Goal: Transaction & Acquisition: Purchase product/service

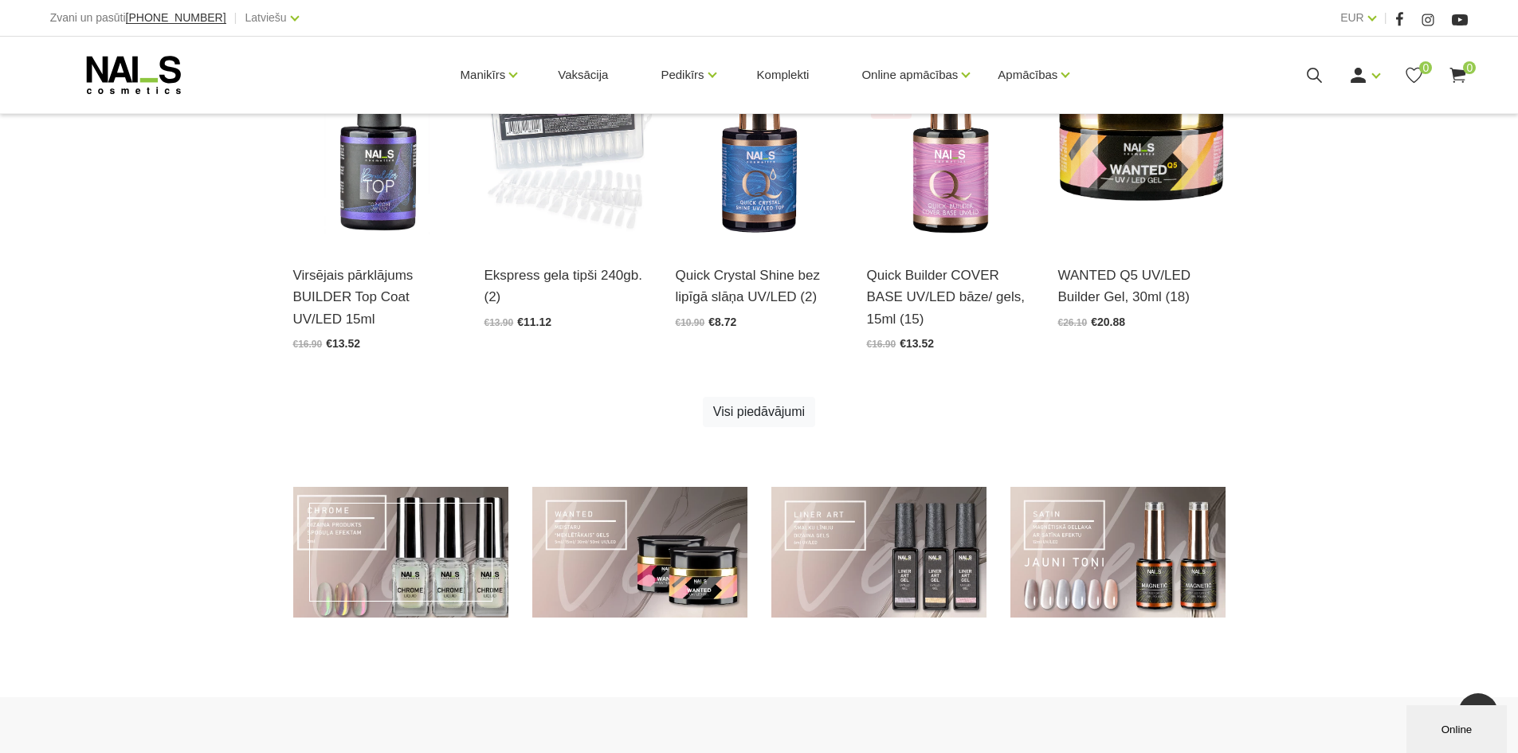
scroll to position [807, 0]
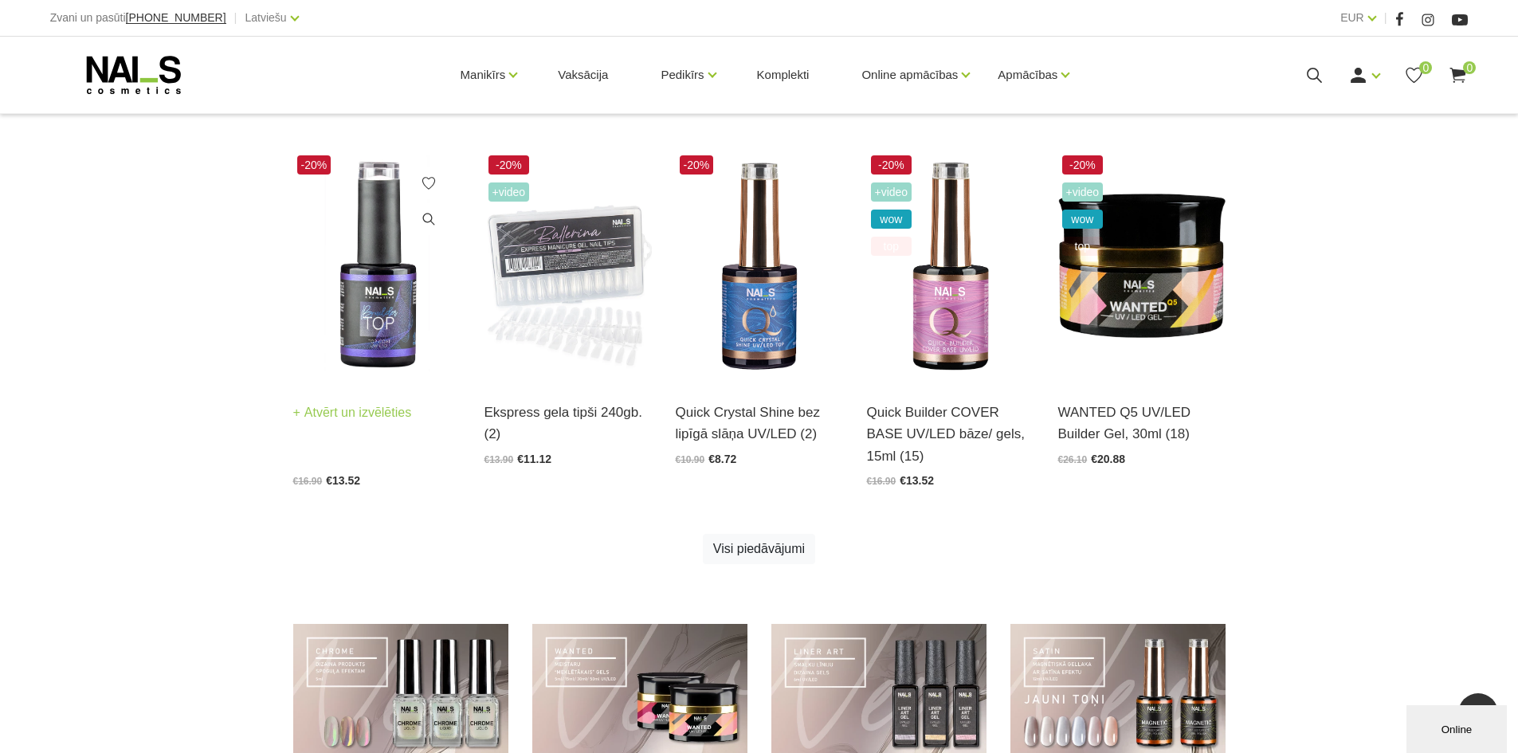
click at [402, 418] on link "Atvērt un izvēlēties" at bounding box center [352, 413] width 119 height 22
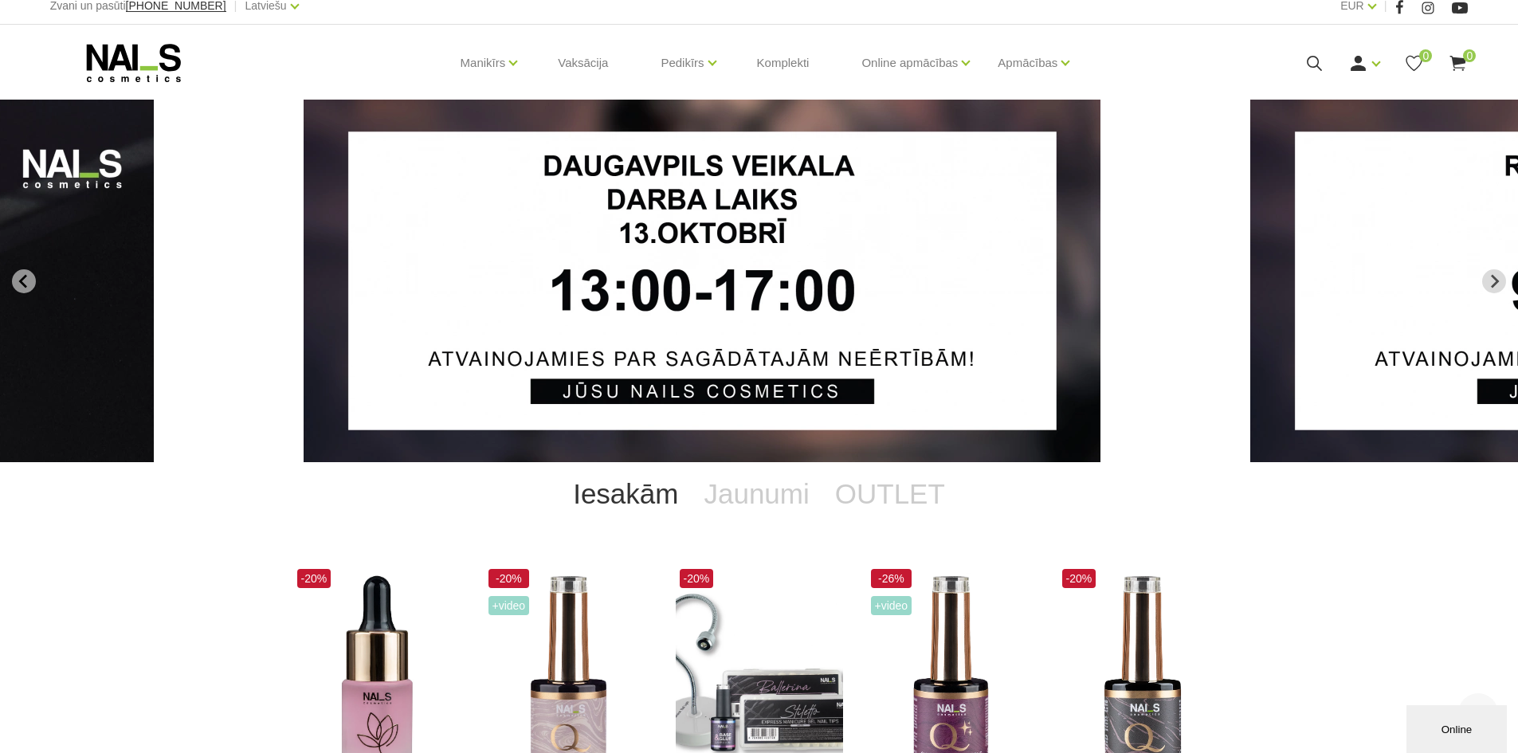
scroll to position [10, 0]
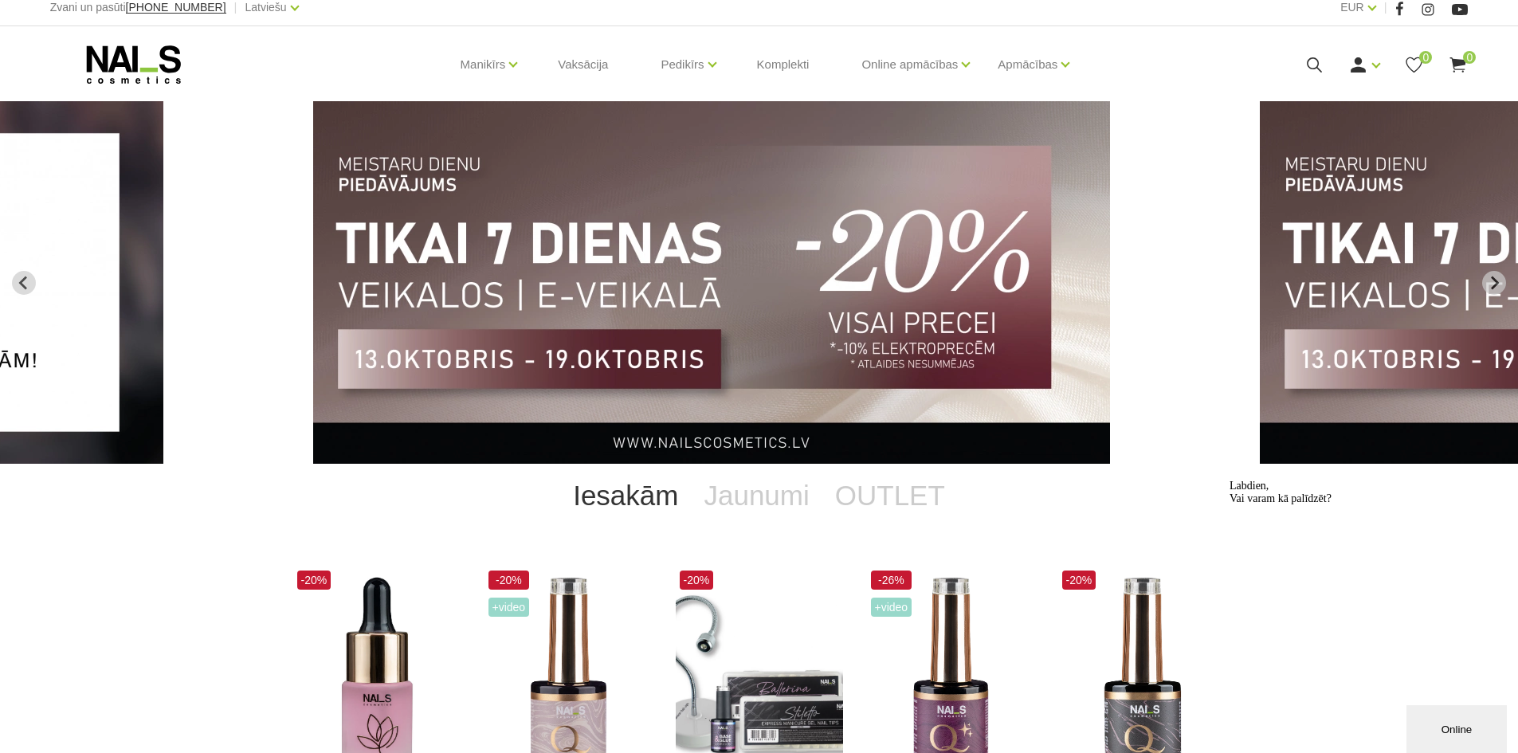
drag, startPoint x: 72, startPoint y: 248, endPoint x: 113, endPoint y: 253, distance: 41.7
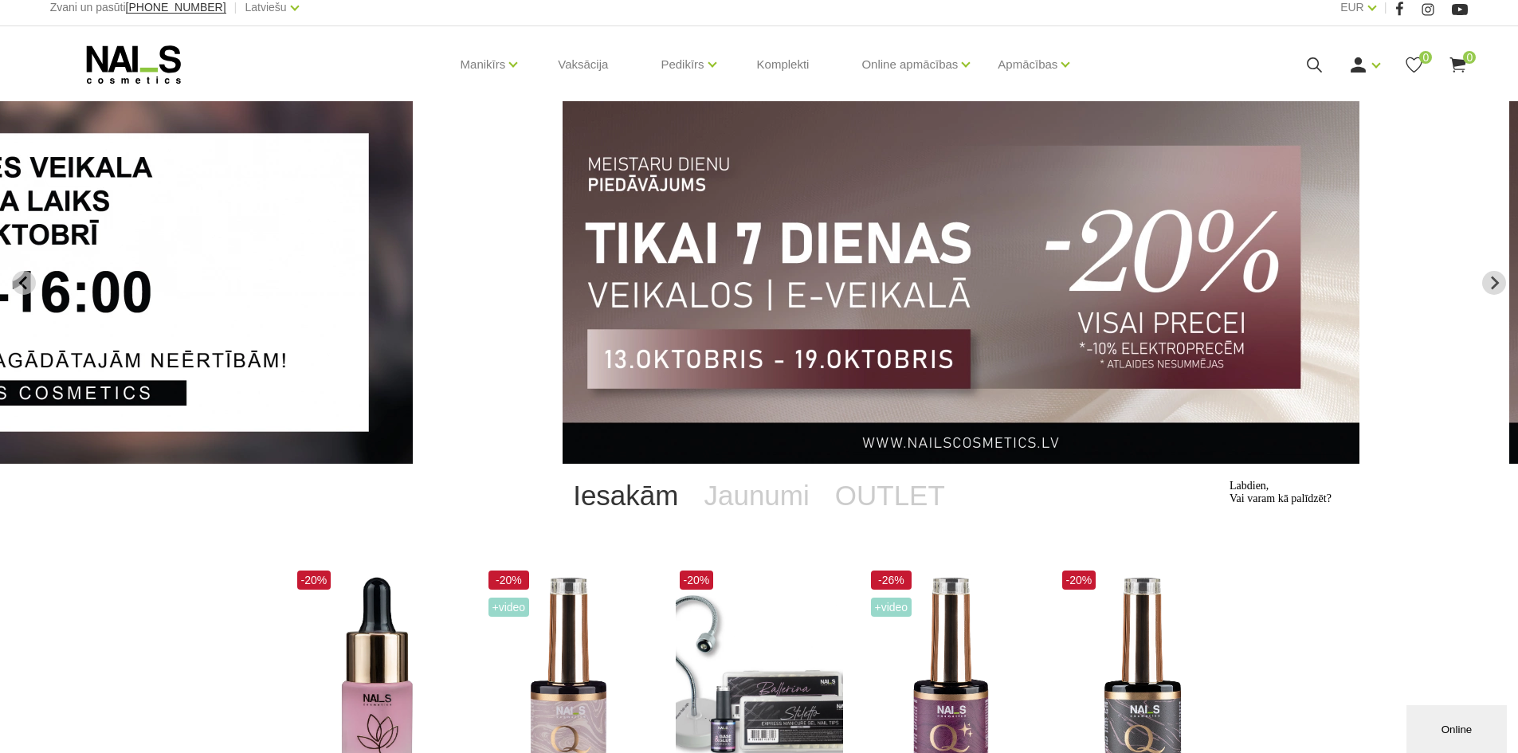
drag, startPoint x: 113, startPoint y: 253, endPoint x: 678, endPoint y: 342, distance: 571.9
